Goal: Task Accomplishment & Management: Manage account settings

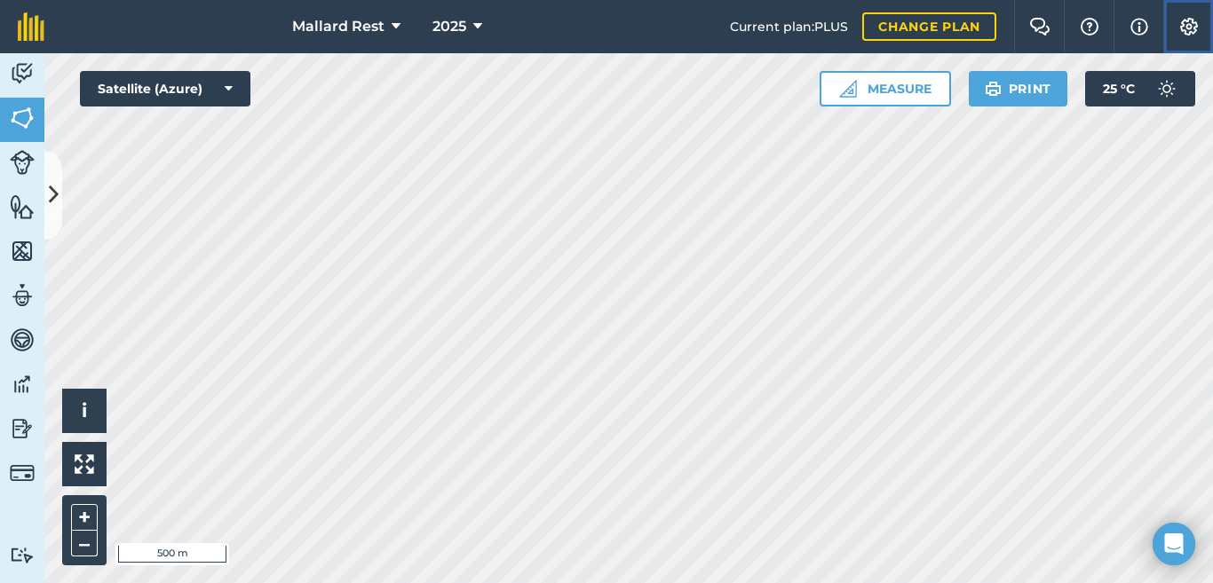
drag, startPoint x: 1170, startPoint y: 22, endPoint x: 1178, endPoint y: 16, distance: 10.1
click at [1177, 18] on button "Settings" at bounding box center [1188, 26] width 50 height 53
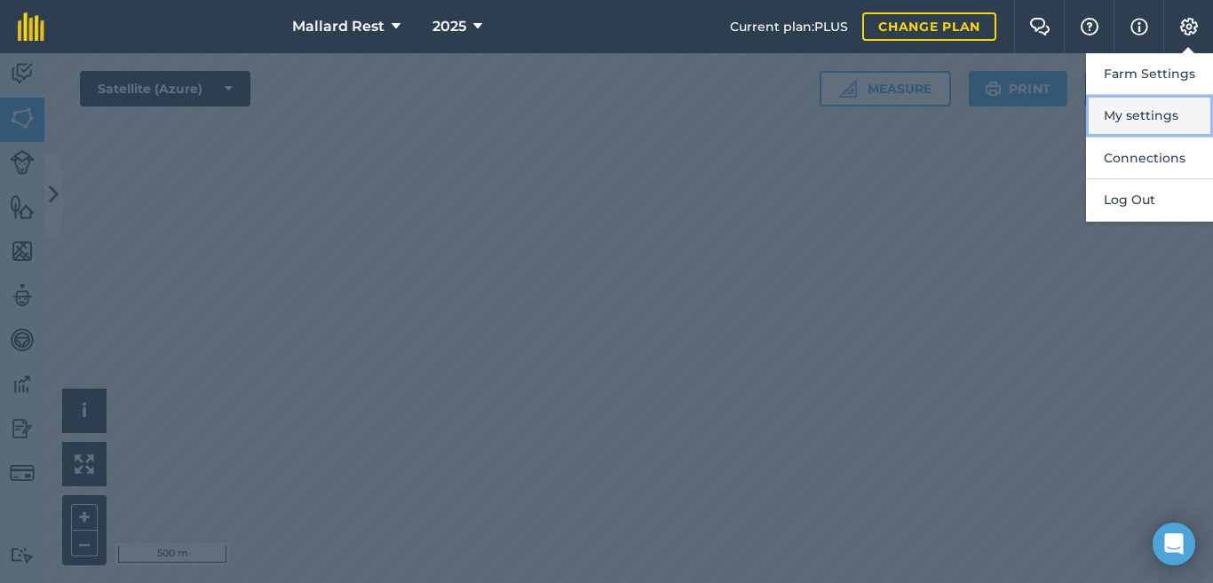
click at [1126, 105] on button "My settings" at bounding box center [1149, 116] width 127 height 42
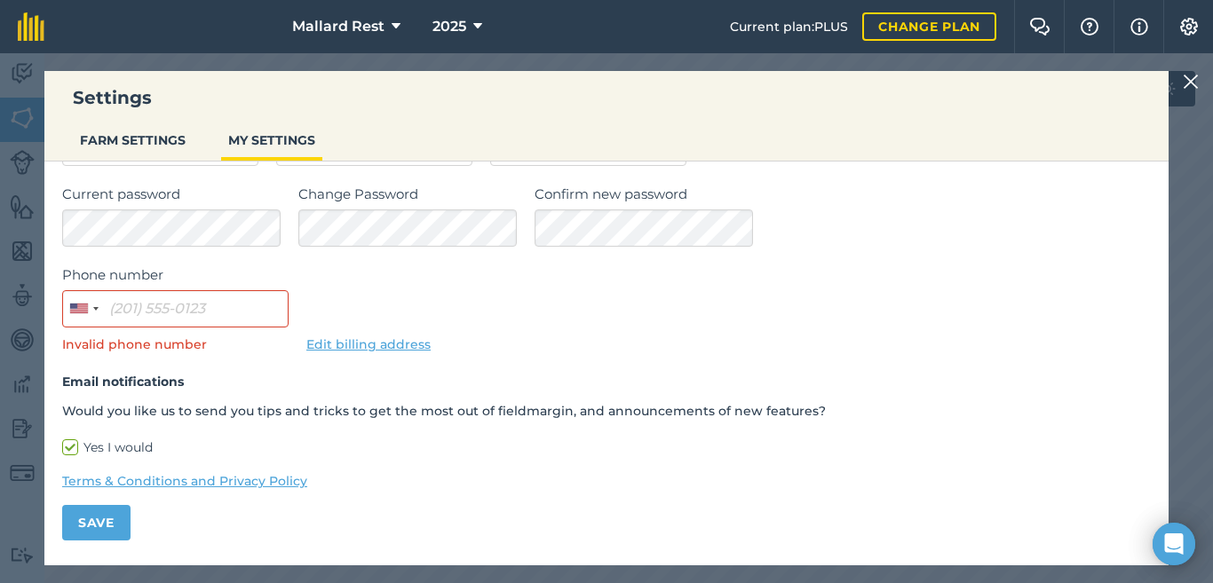
scroll to position [95, 0]
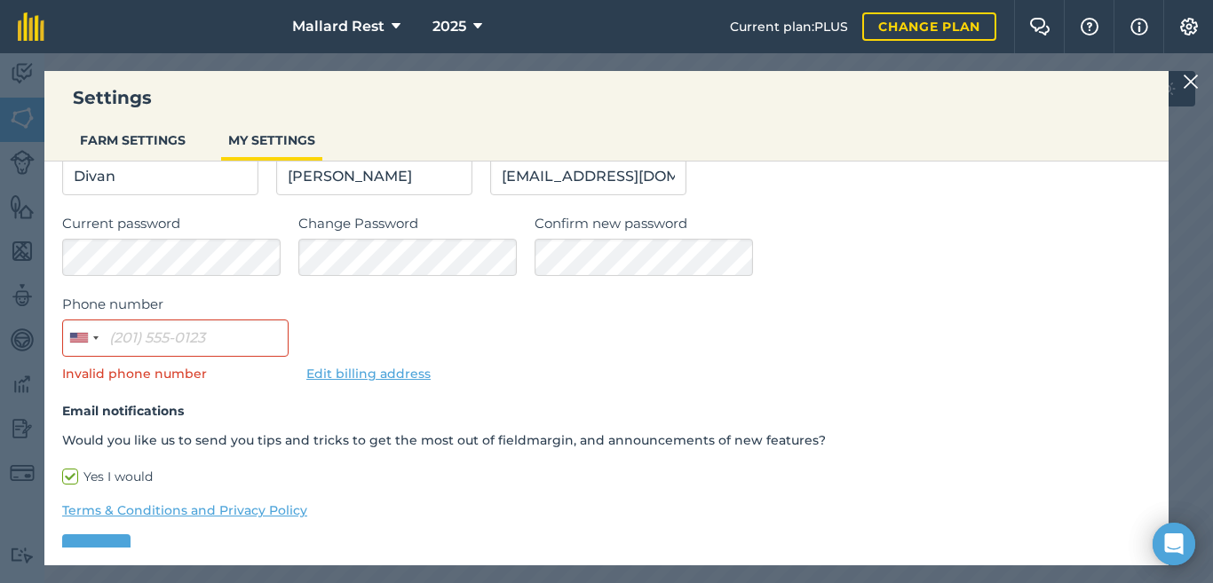
click at [66, 478] on label "Yes I would" at bounding box center [606, 477] width 1089 height 19
click at [66, 563] on input "Yes I would" at bounding box center [68, 569] width 12 height 12
checkbox input "false"
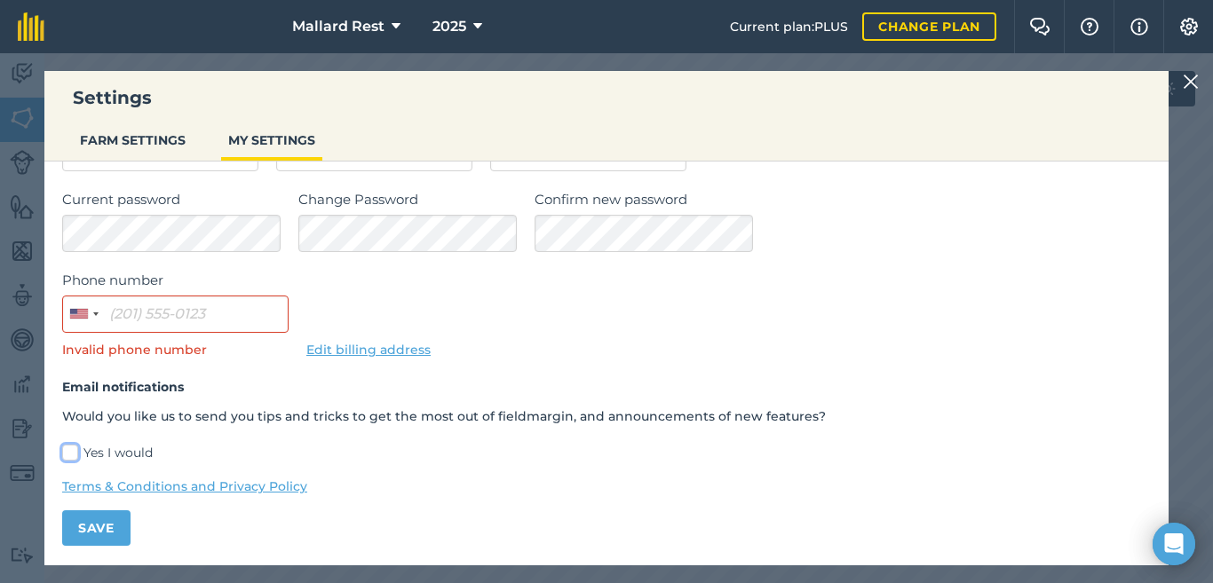
scroll to position [124, 0]
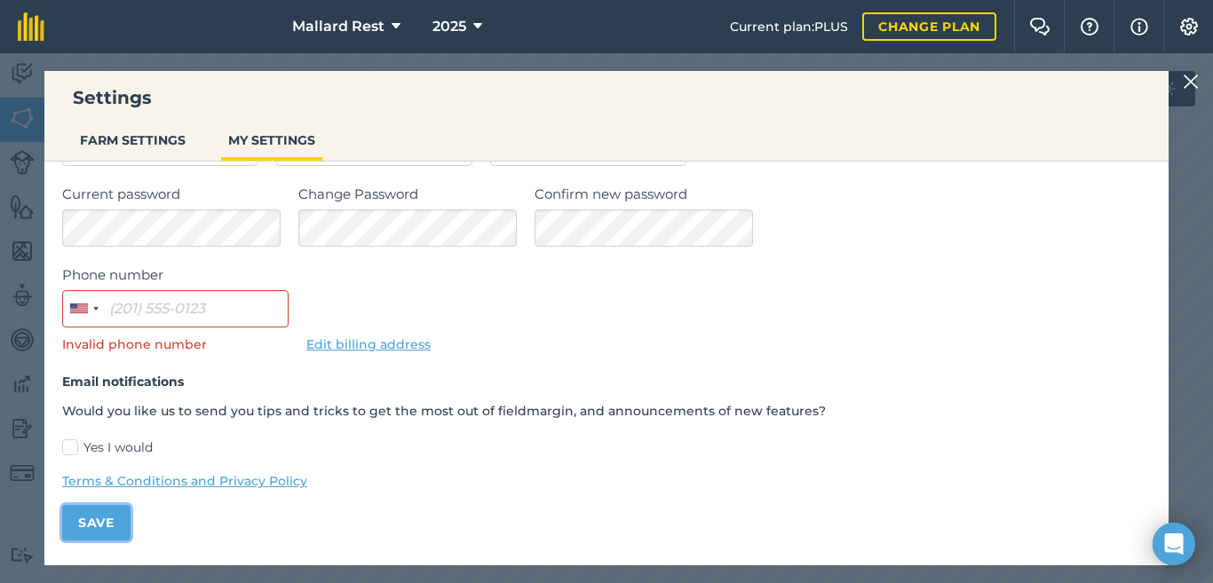
click at [82, 526] on button "Save" at bounding box center [96, 523] width 68 height 36
click at [184, 321] on input "Phone number" at bounding box center [175, 308] width 226 height 37
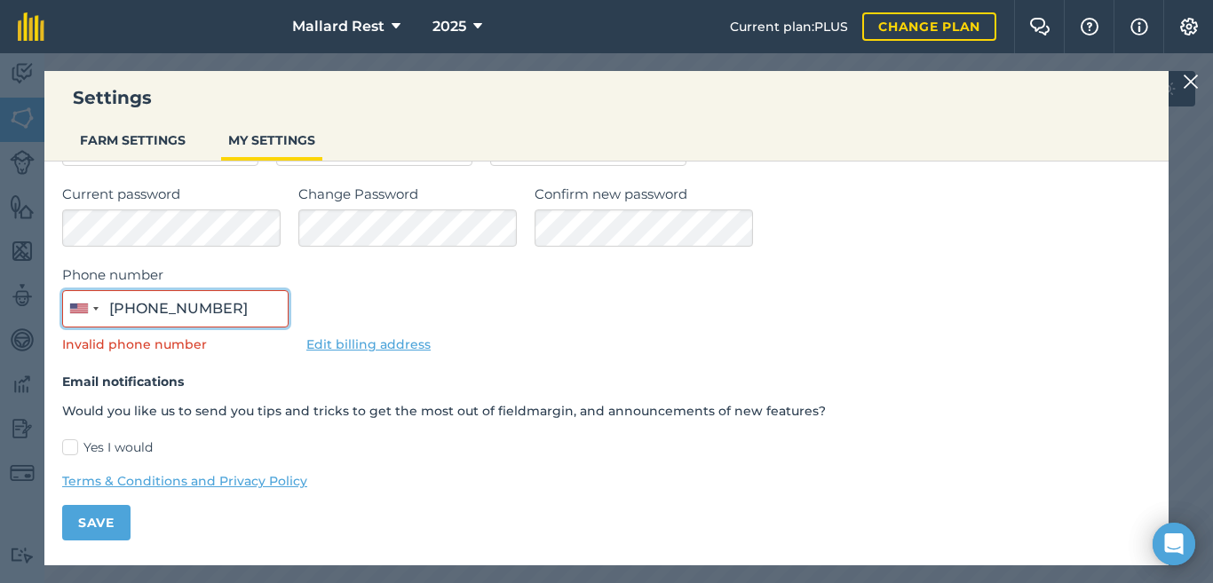
scroll to position [98, 0]
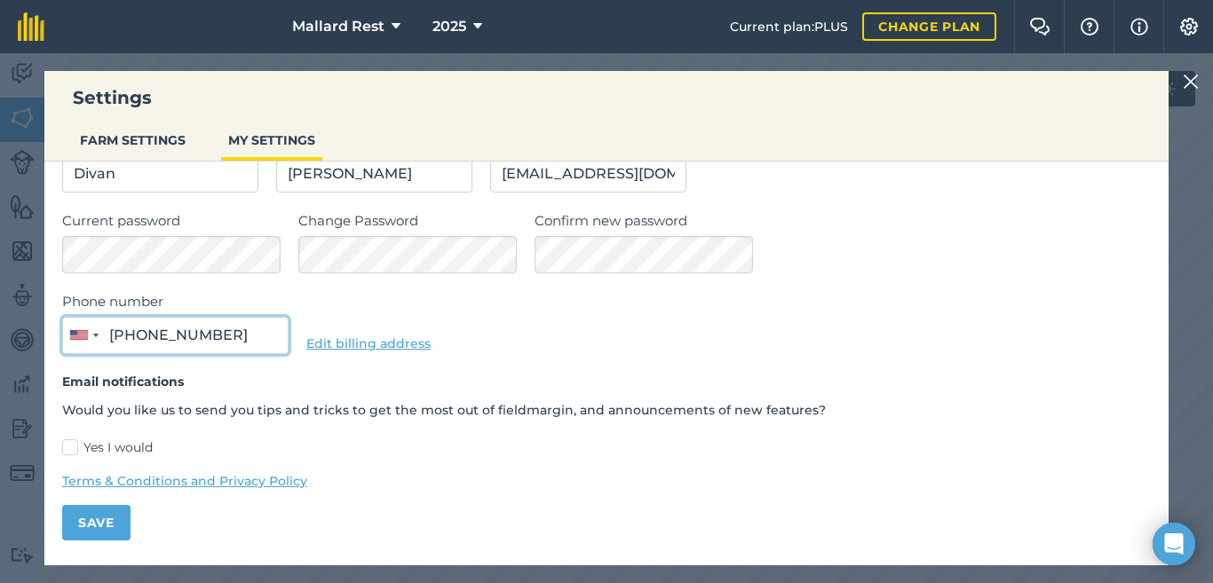
type input "[PHONE_NUMBER]"
click at [106, 513] on button "Save" at bounding box center [96, 523] width 68 height 36
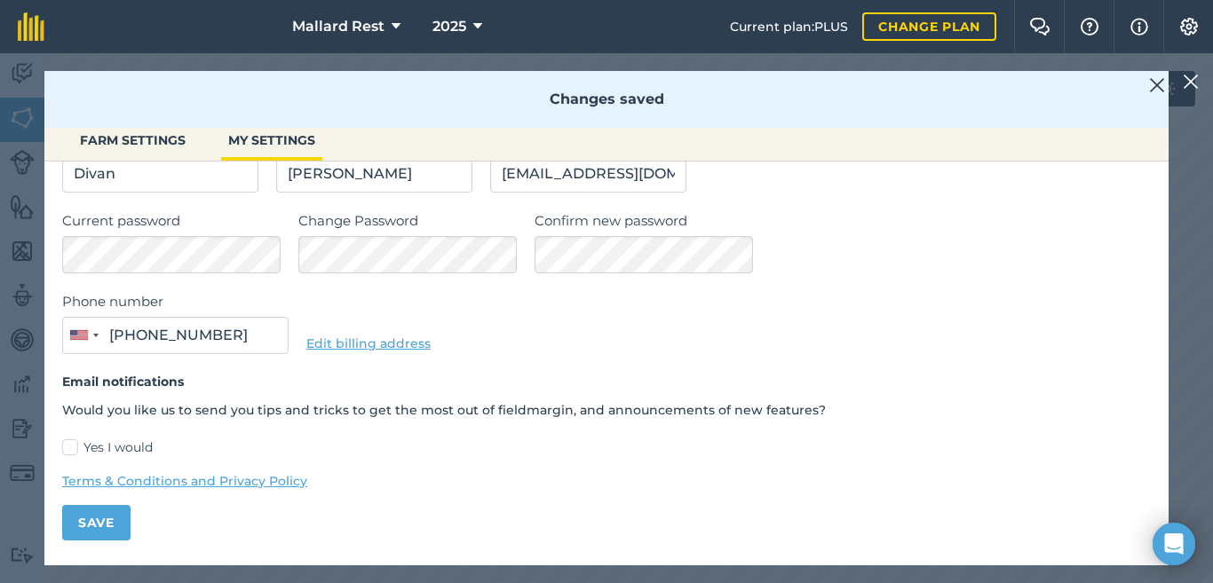
click at [1186, 84] on img at bounding box center [1191, 81] width 16 height 21
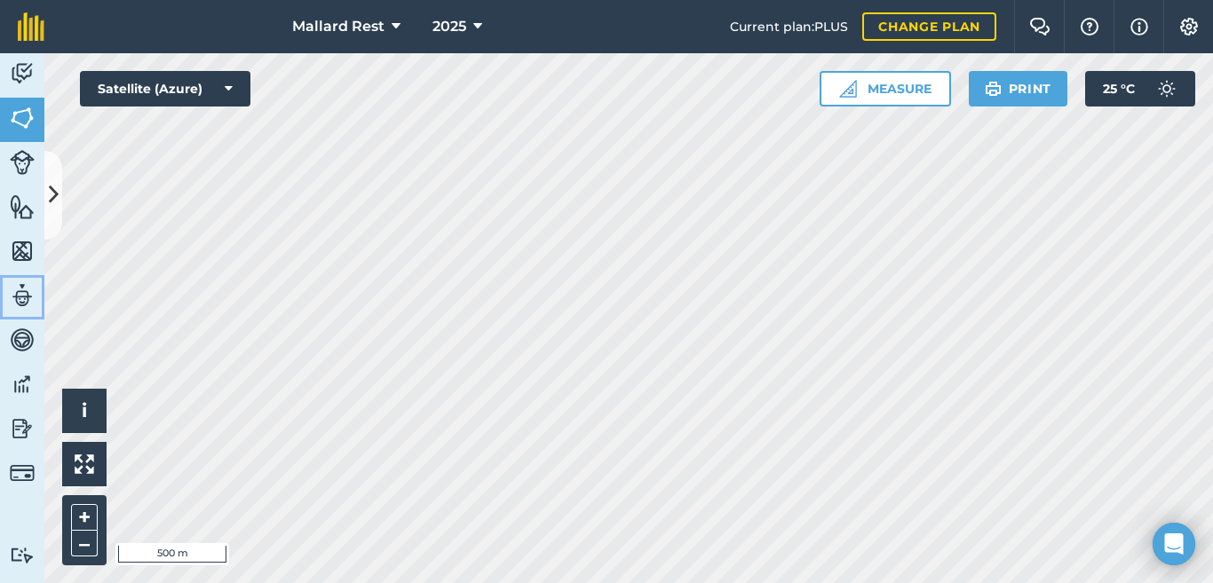
click at [20, 305] on img at bounding box center [22, 295] width 25 height 27
click at [57, 177] on button at bounding box center [53, 195] width 18 height 89
